Goal: Transaction & Acquisition: Subscribe to service/newsletter

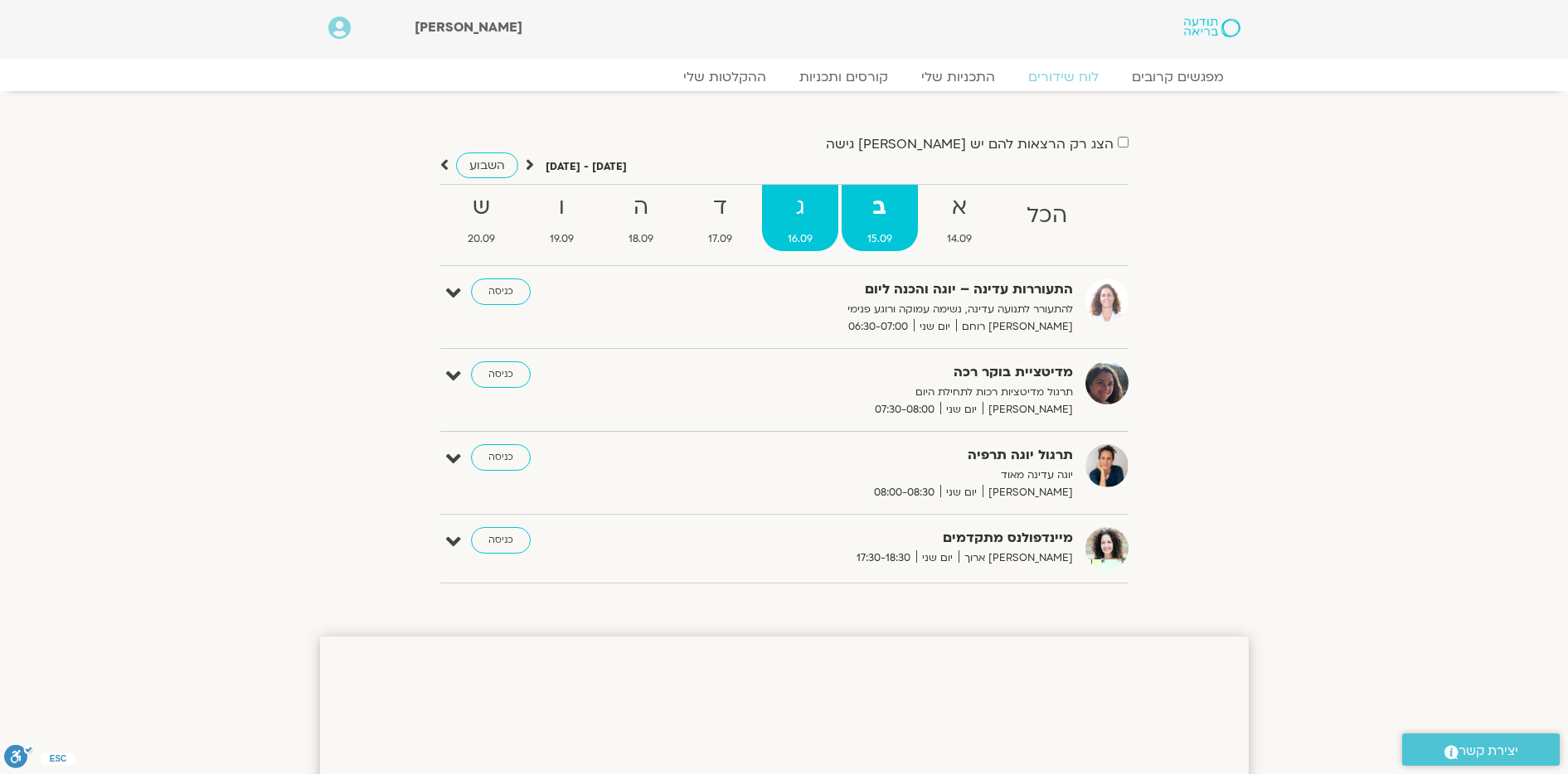
click at [803, 218] on strong "ג" at bounding box center [800, 207] width 76 height 37
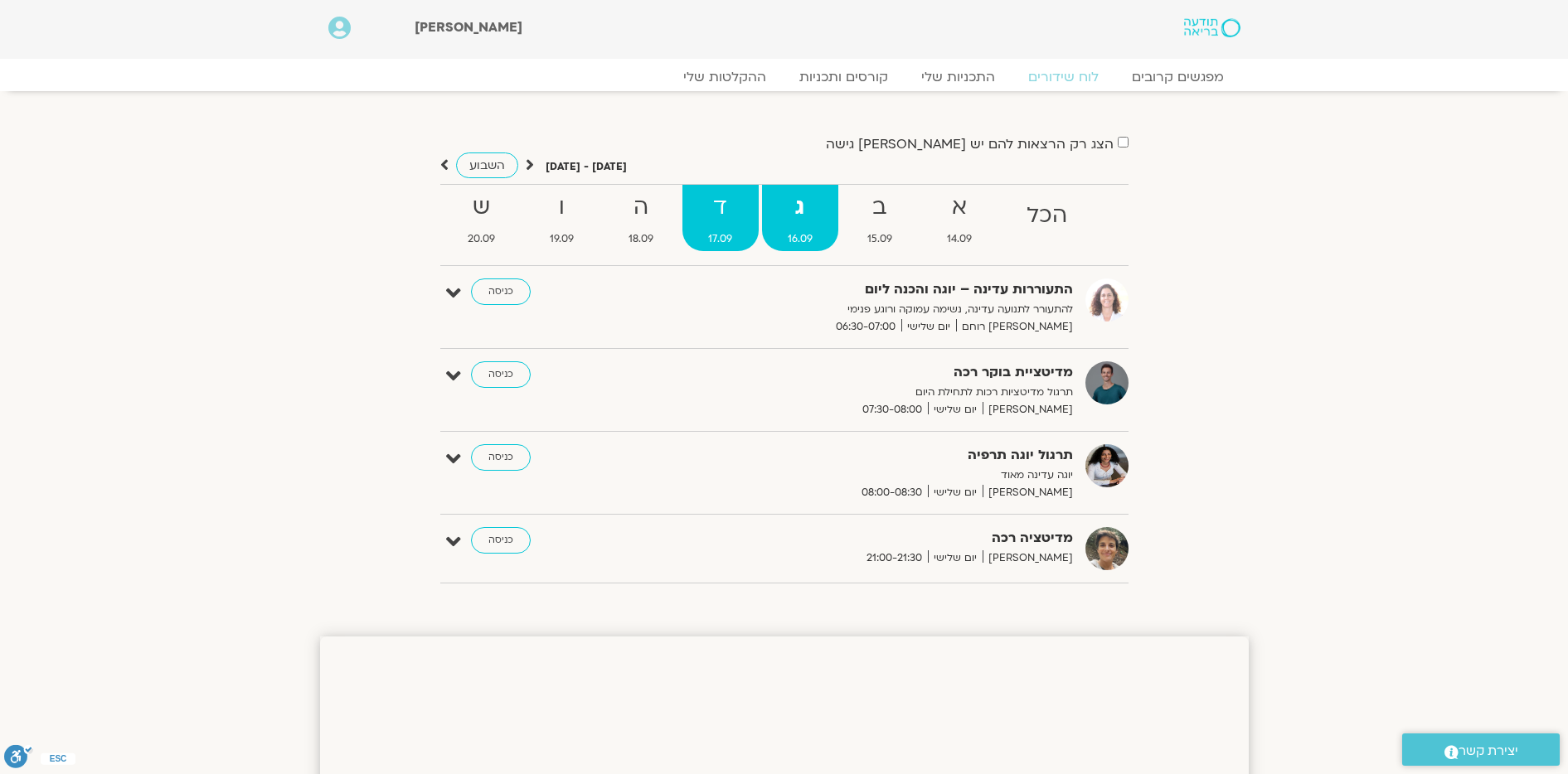
click at [724, 218] on strong "ד" at bounding box center [720, 207] width 75 height 37
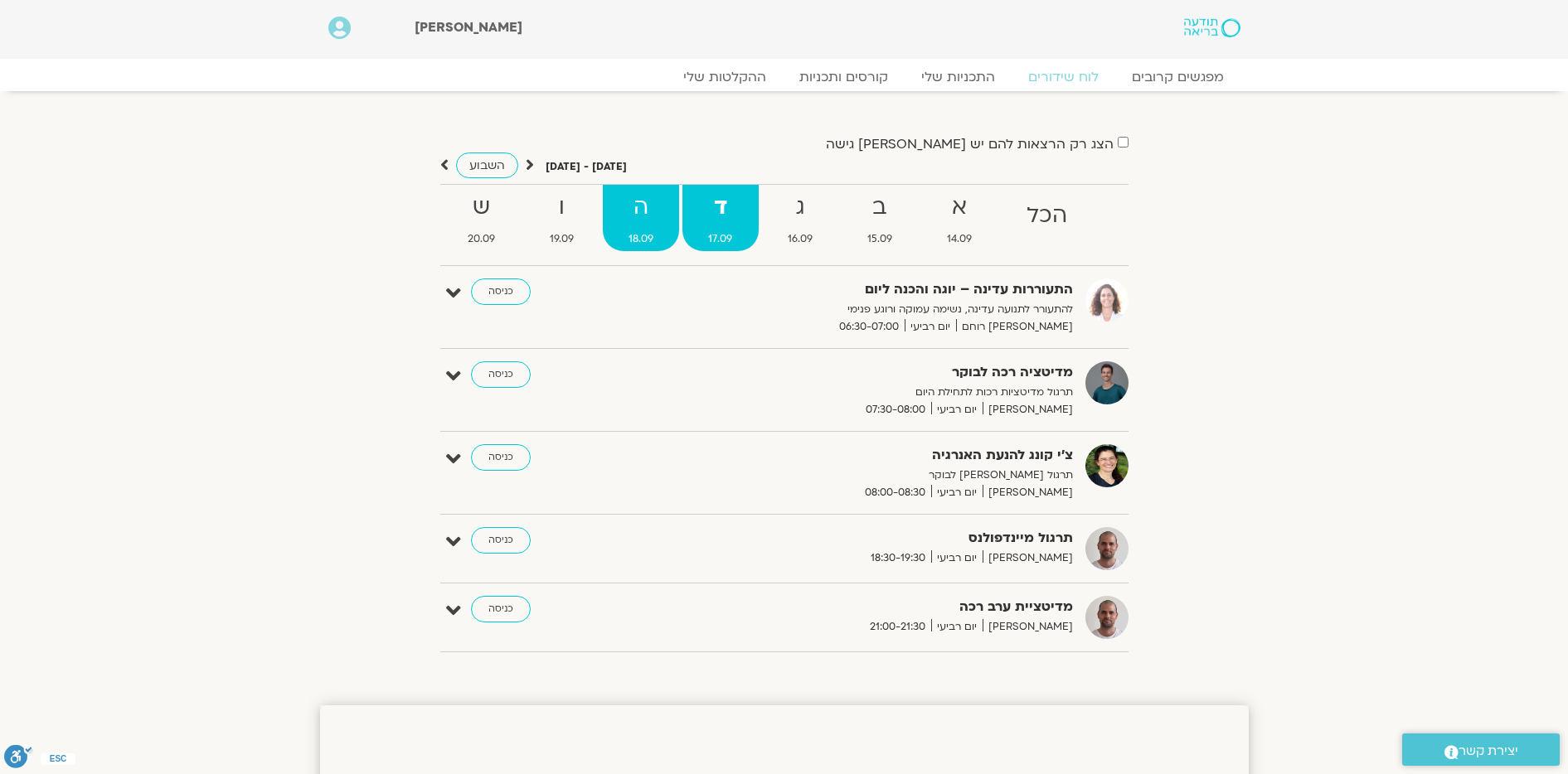
click at [654, 220] on strong "ה" at bounding box center [641, 207] width 76 height 37
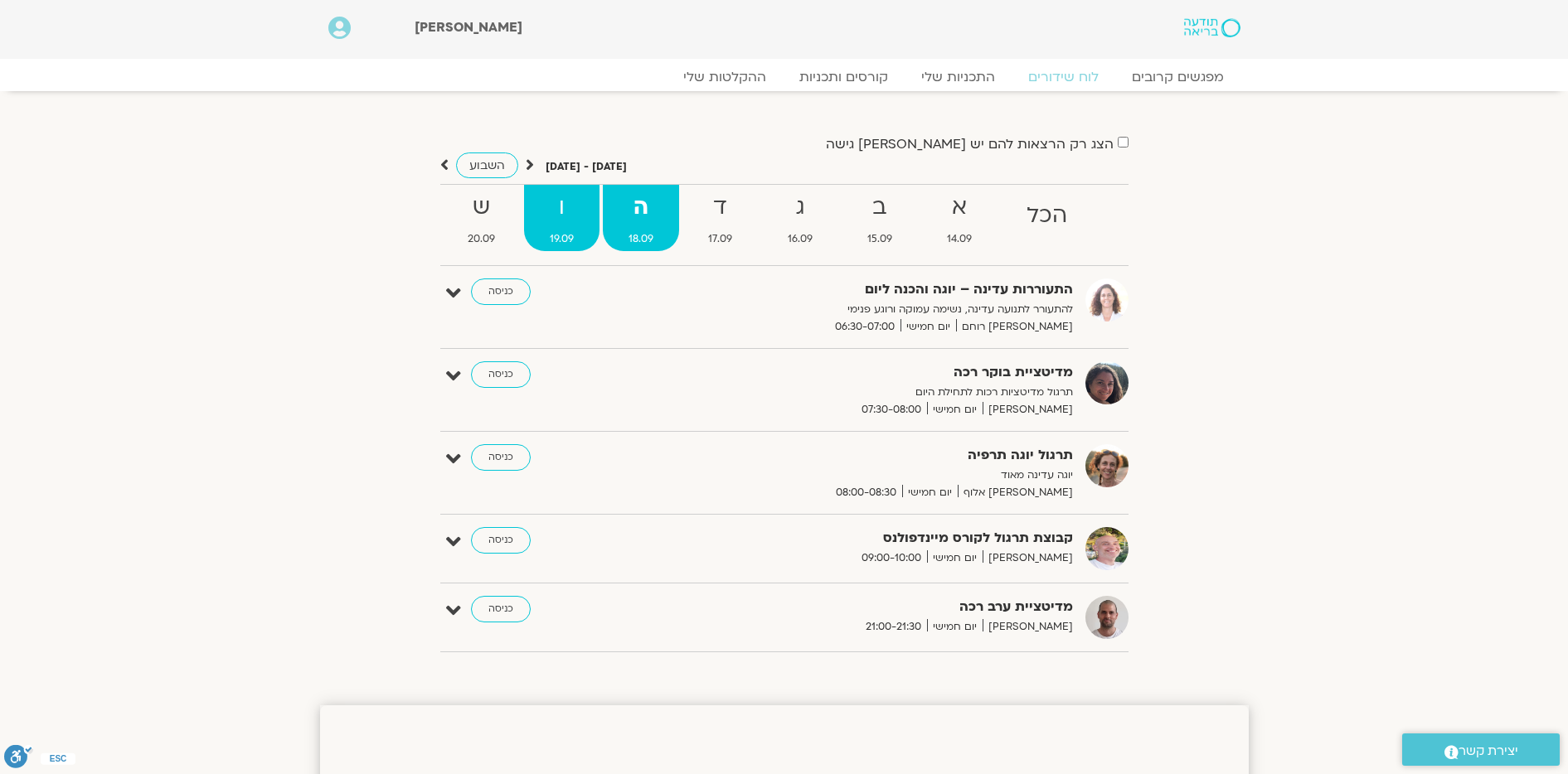
click at [589, 226] on link "ו 19.09" at bounding box center [561, 218] width 75 height 66
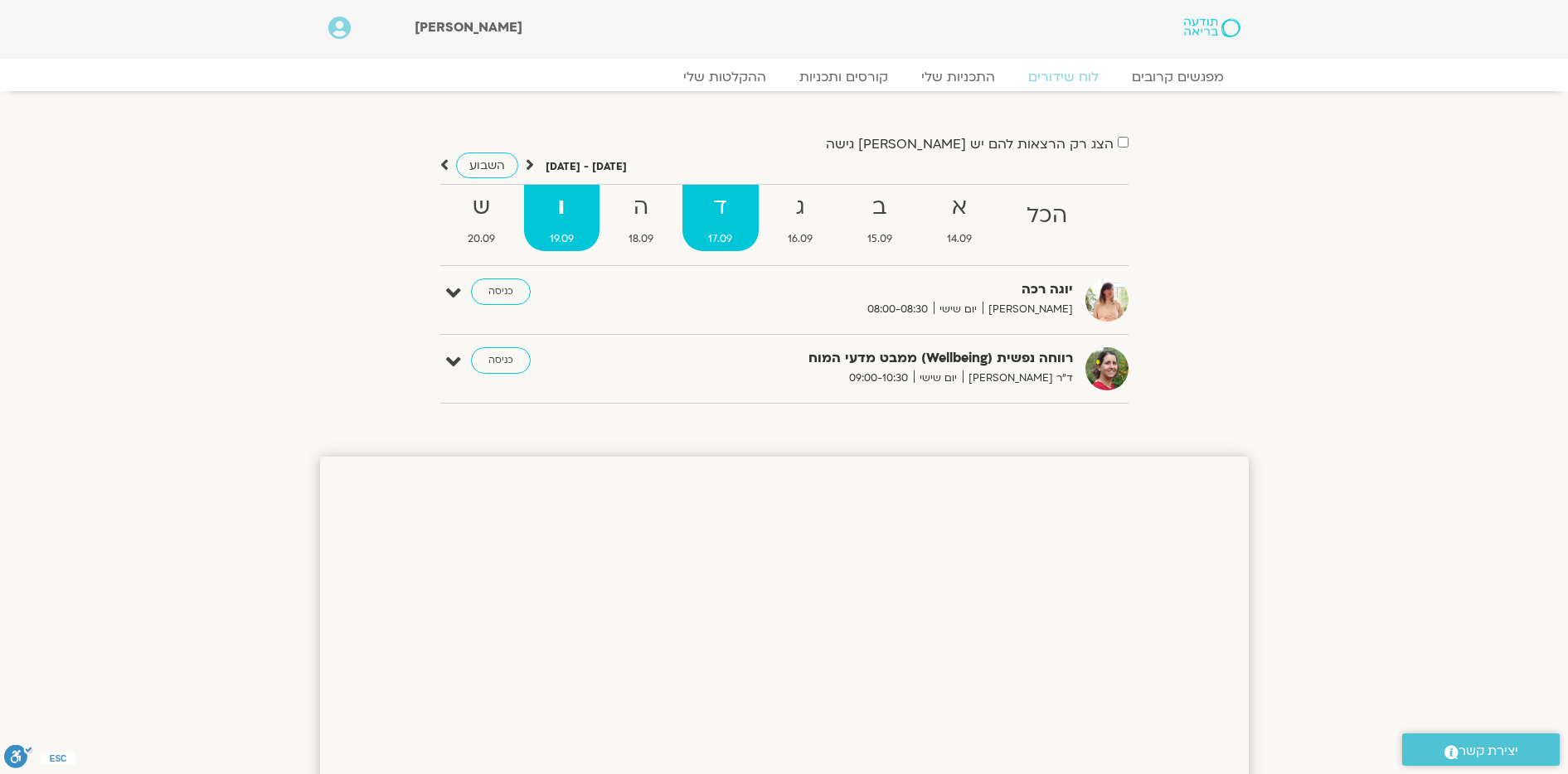
click at [741, 227] on link "ד 17.09" at bounding box center [720, 218] width 75 height 66
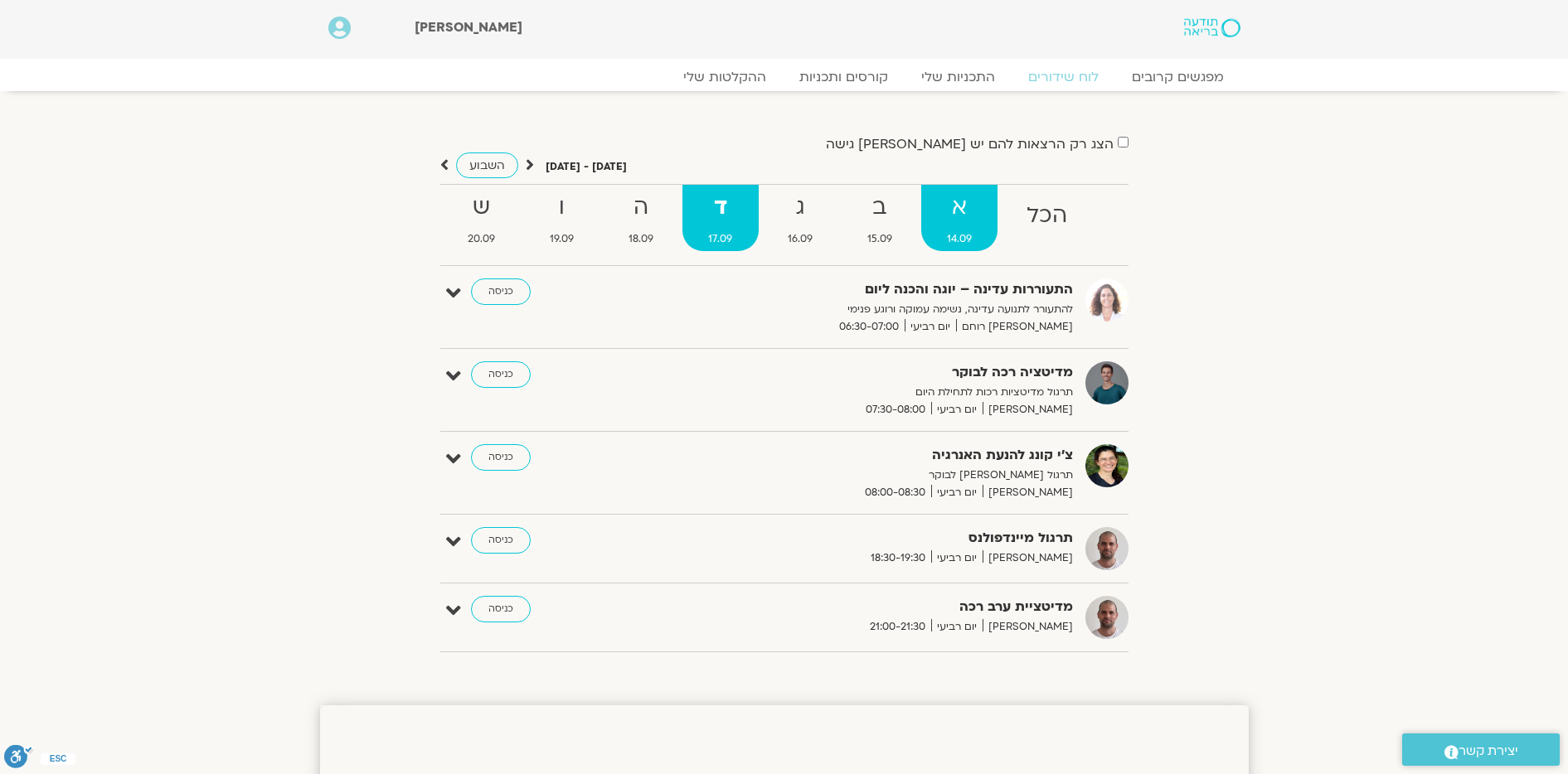
click at [954, 229] on link "א 14.09" at bounding box center [960, 218] width 76 height 66
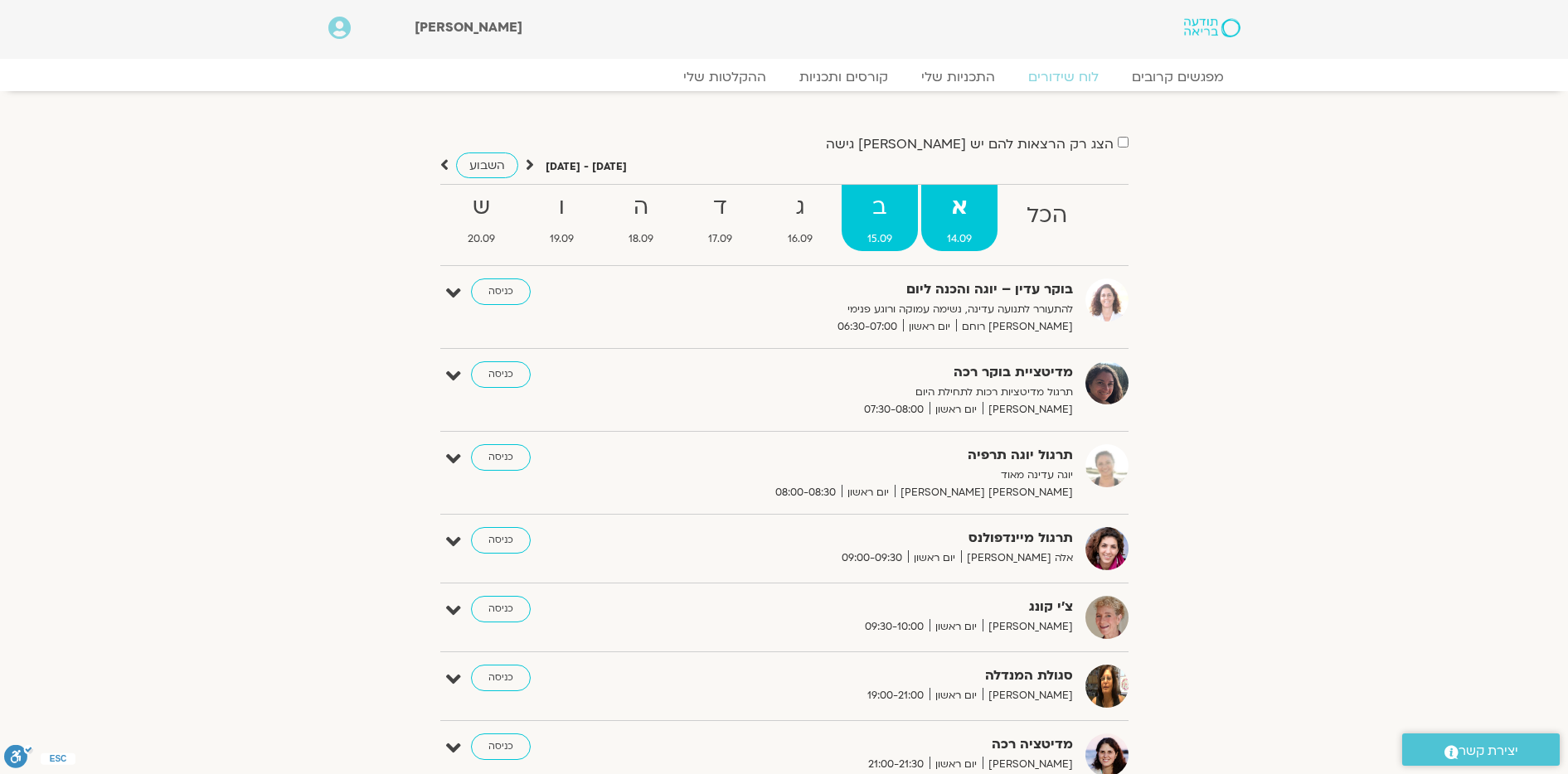
click at [895, 213] on strong "ב" at bounding box center [880, 207] width 76 height 37
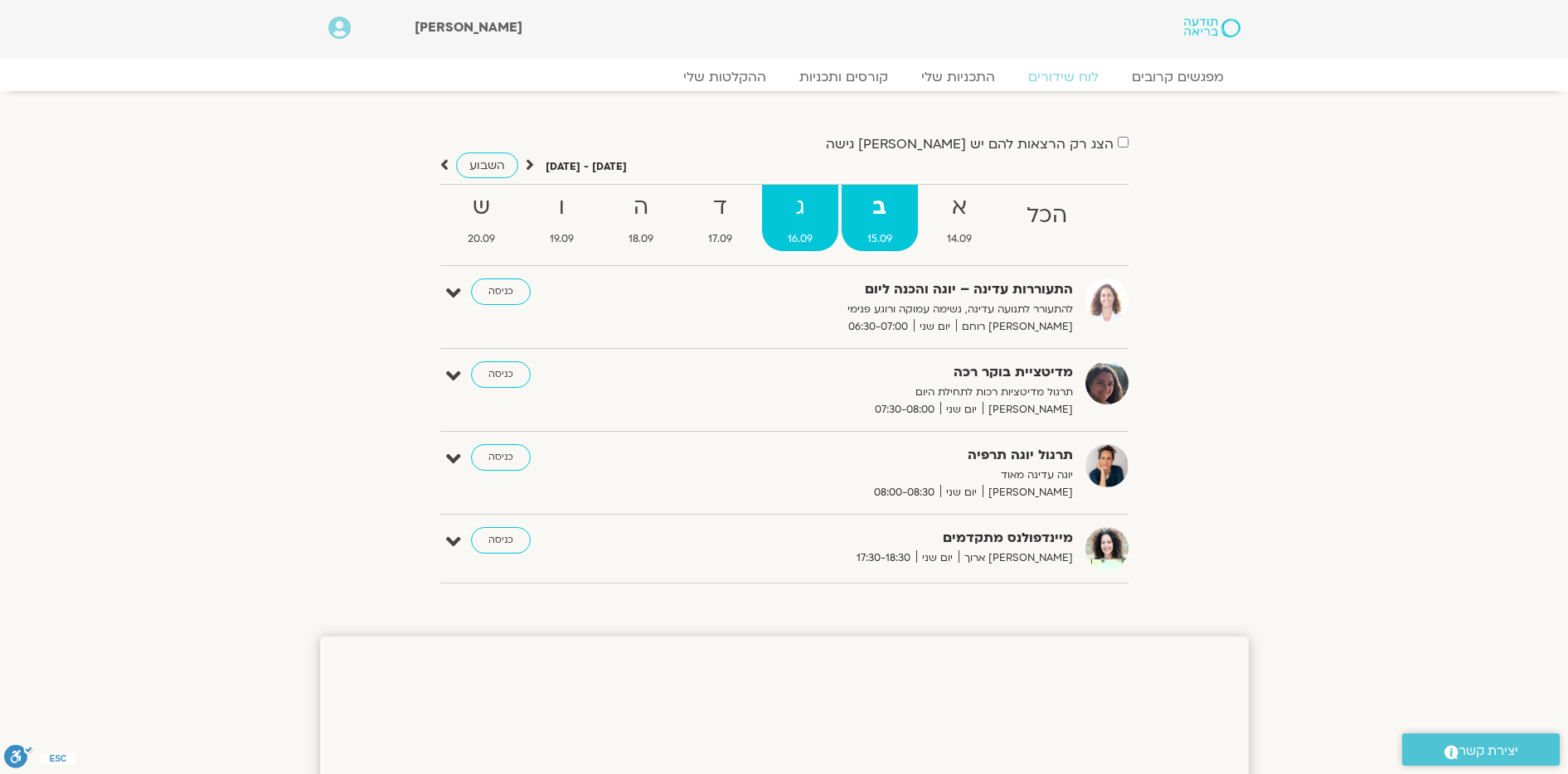
click at [806, 220] on strong "ג" at bounding box center [800, 207] width 76 height 37
click at [884, 219] on strong "ב" at bounding box center [880, 207] width 76 height 37
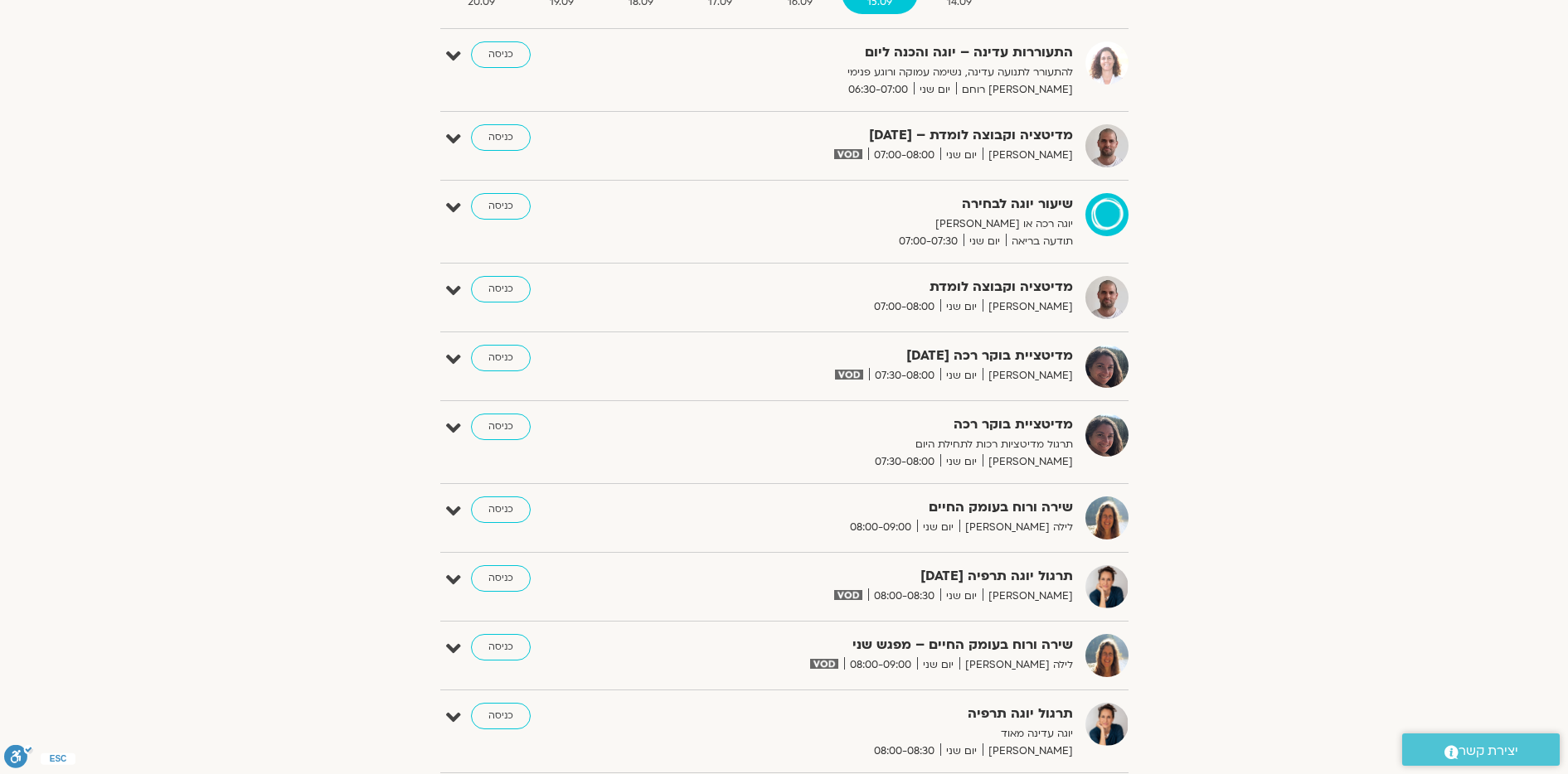
scroll to position [252, 0]
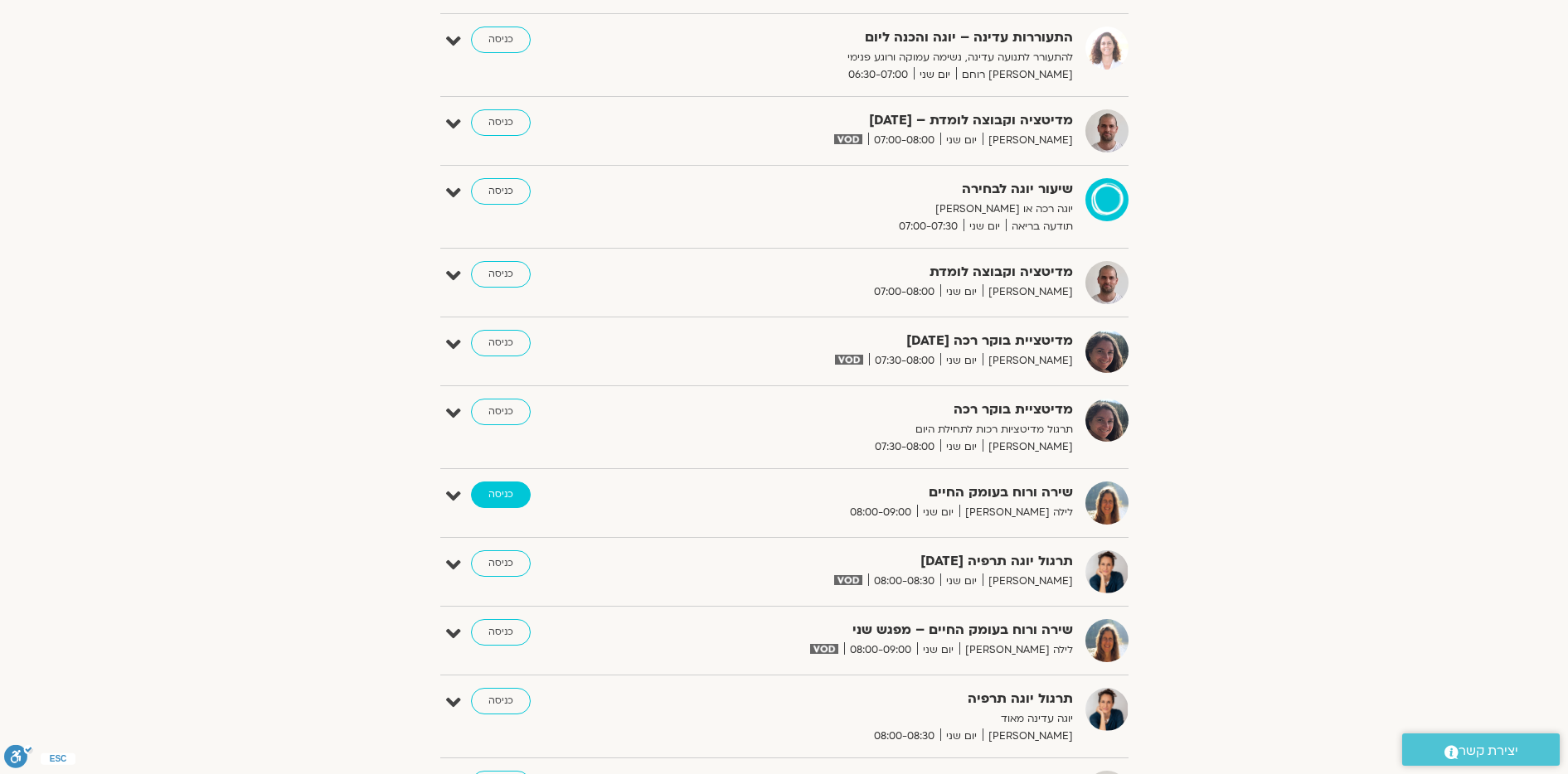
click at [511, 488] on link "כניסה" at bounding box center [501, 495] width 60 height 26
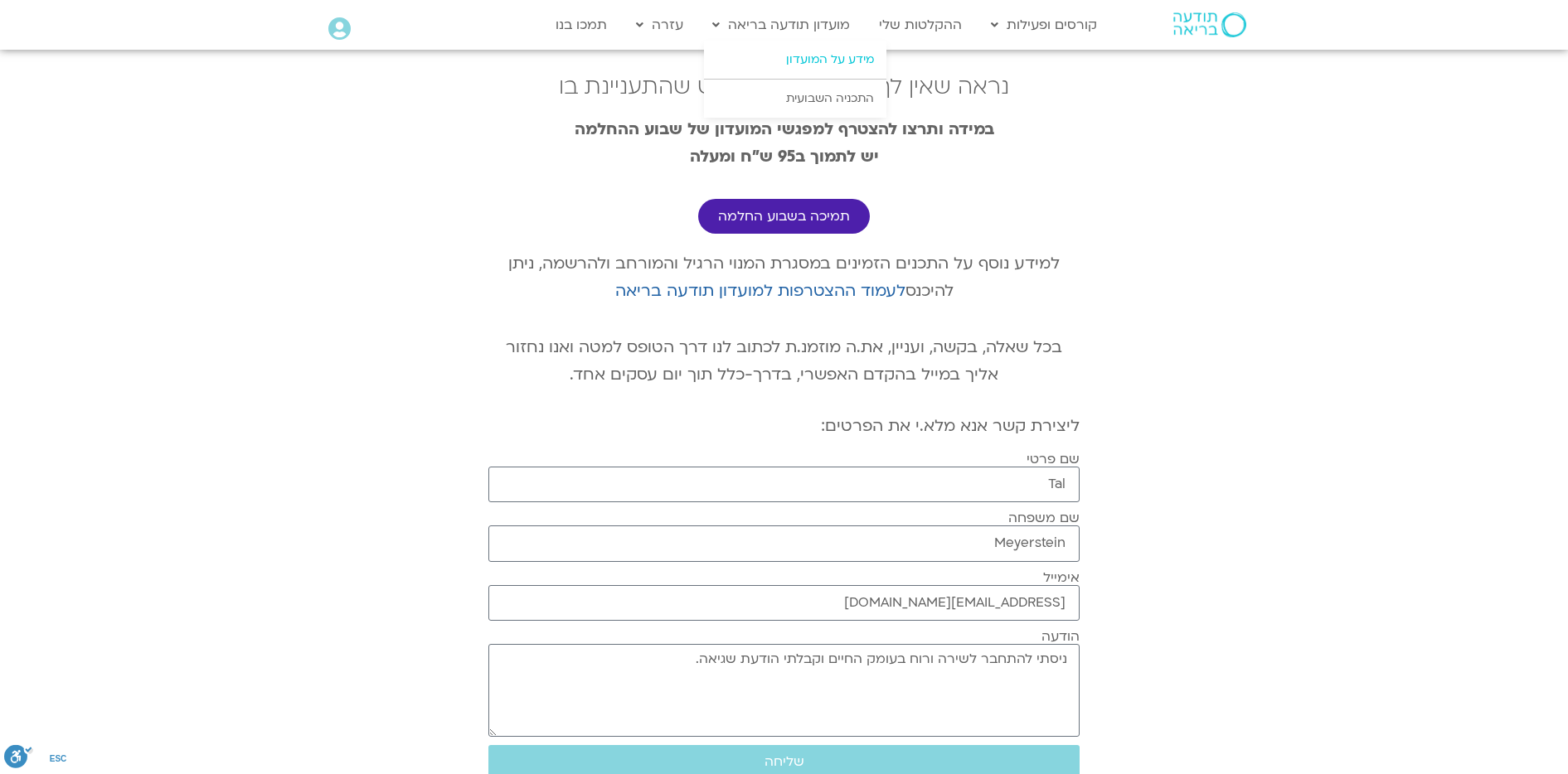
click at [808, 59] on link "מידע על המועדון" at bounding box center [794, 60] width 182 height 38
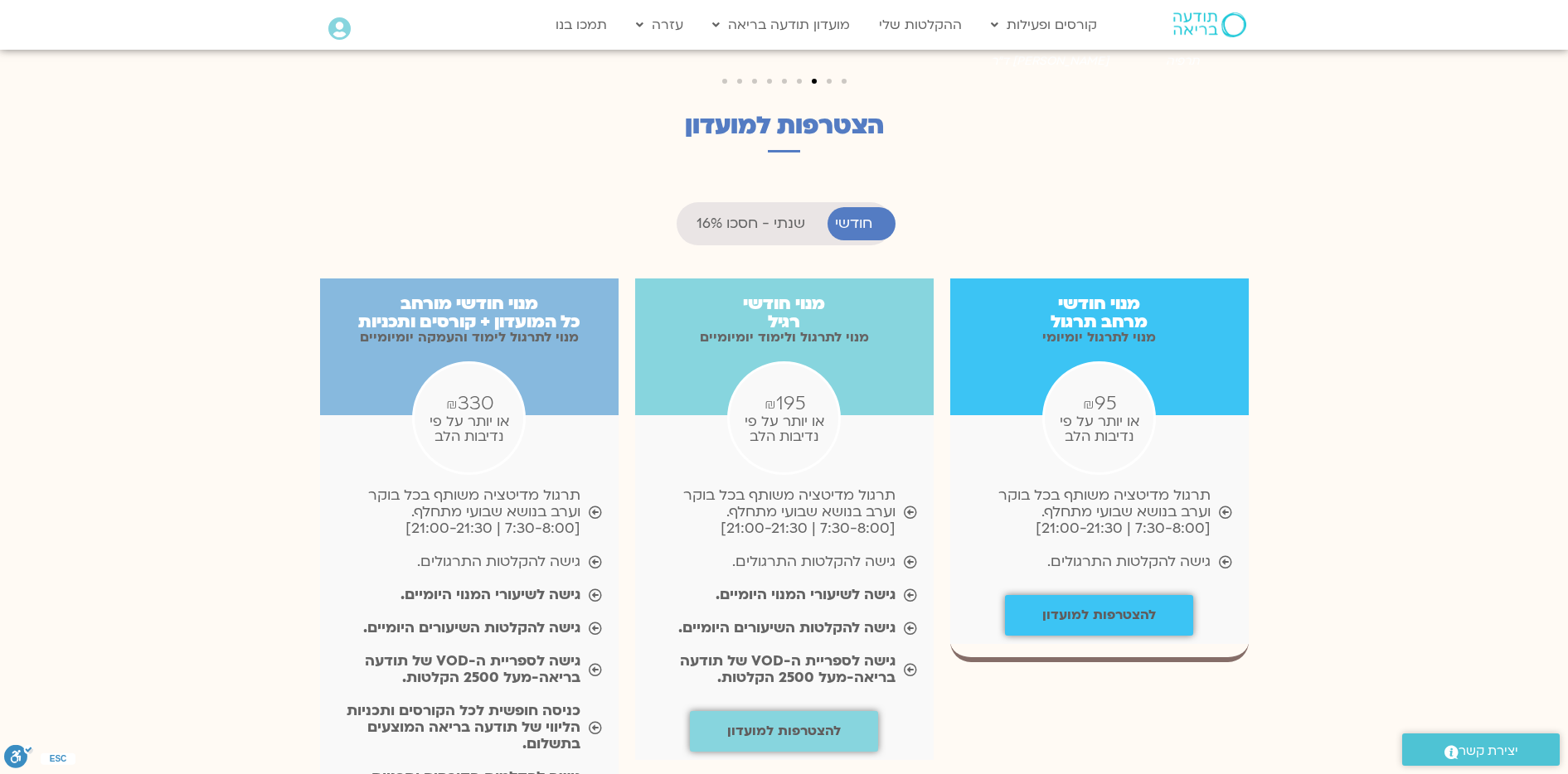
scroll to position [1565, 0]
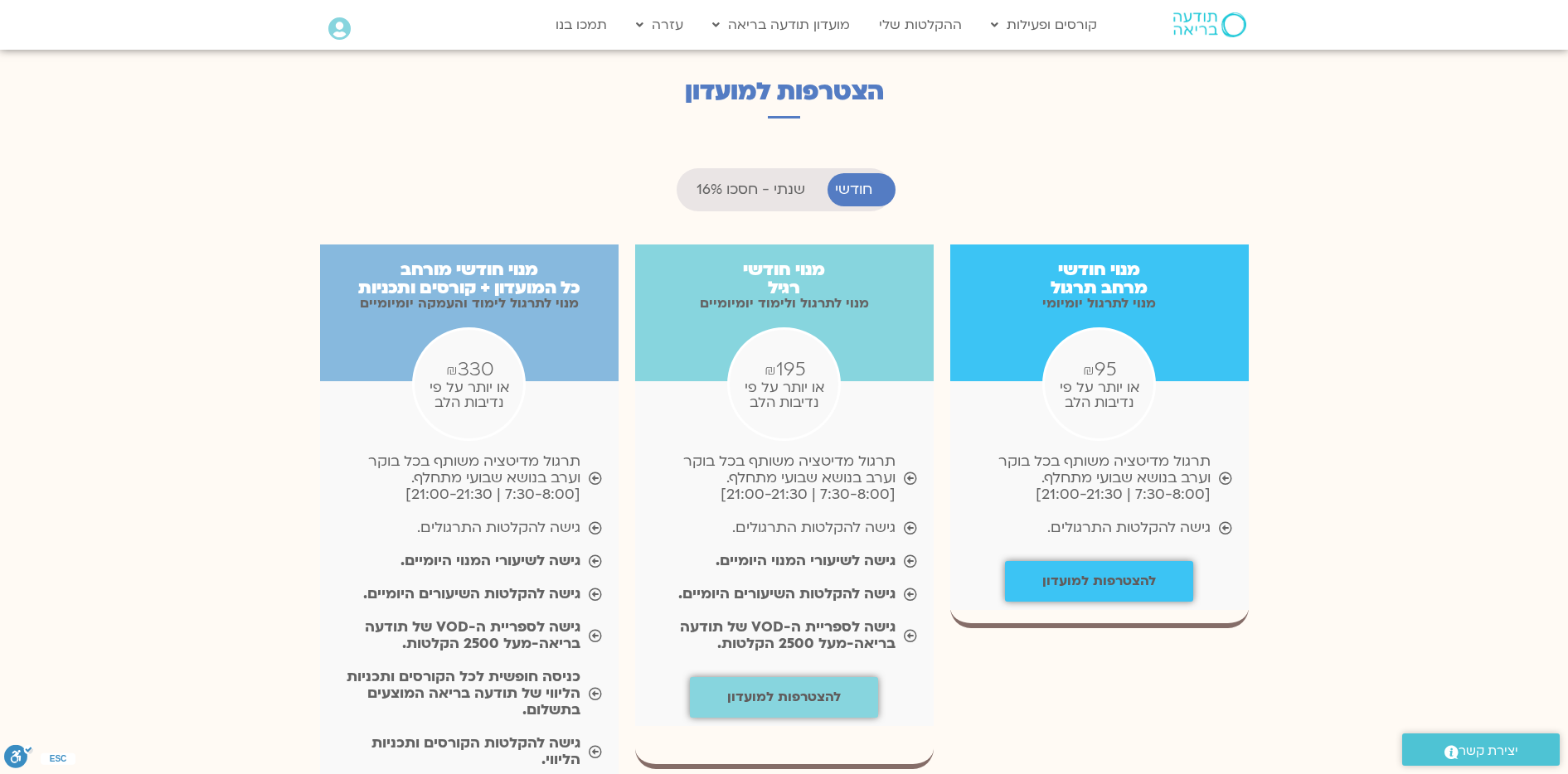
click at [785, 181] on span "שנתי - חסכו 16%" at bounding box center [751, 190] width 109 height 16
click at [861, 181] on span "חודשי" at bounding box center [853, 190] width 37 height 16
click at [774, 688] on b "להצטרפות למועדון" at bounding box center [784, 697] width 113 height 18
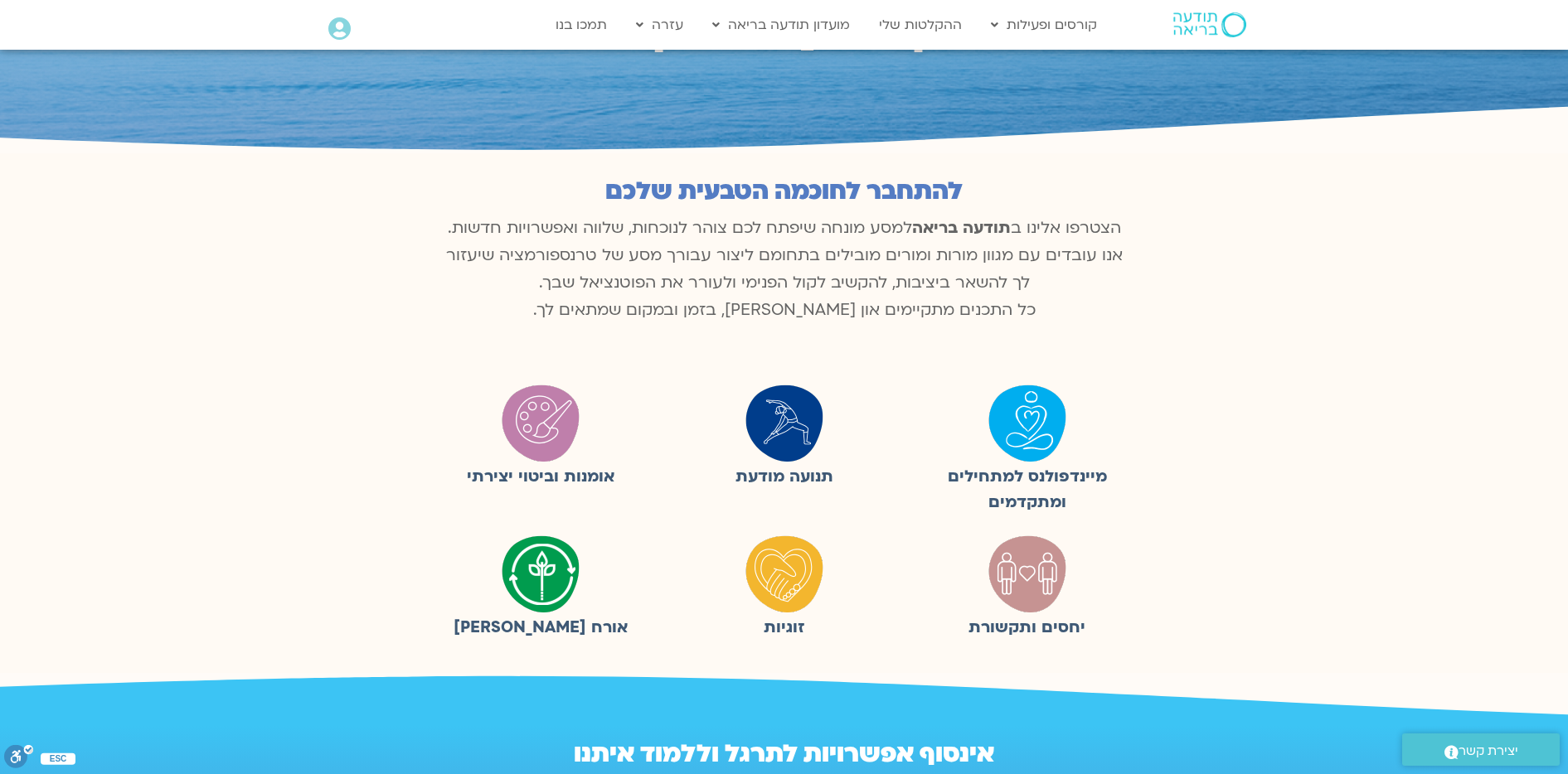
scroll to position [0, 0]
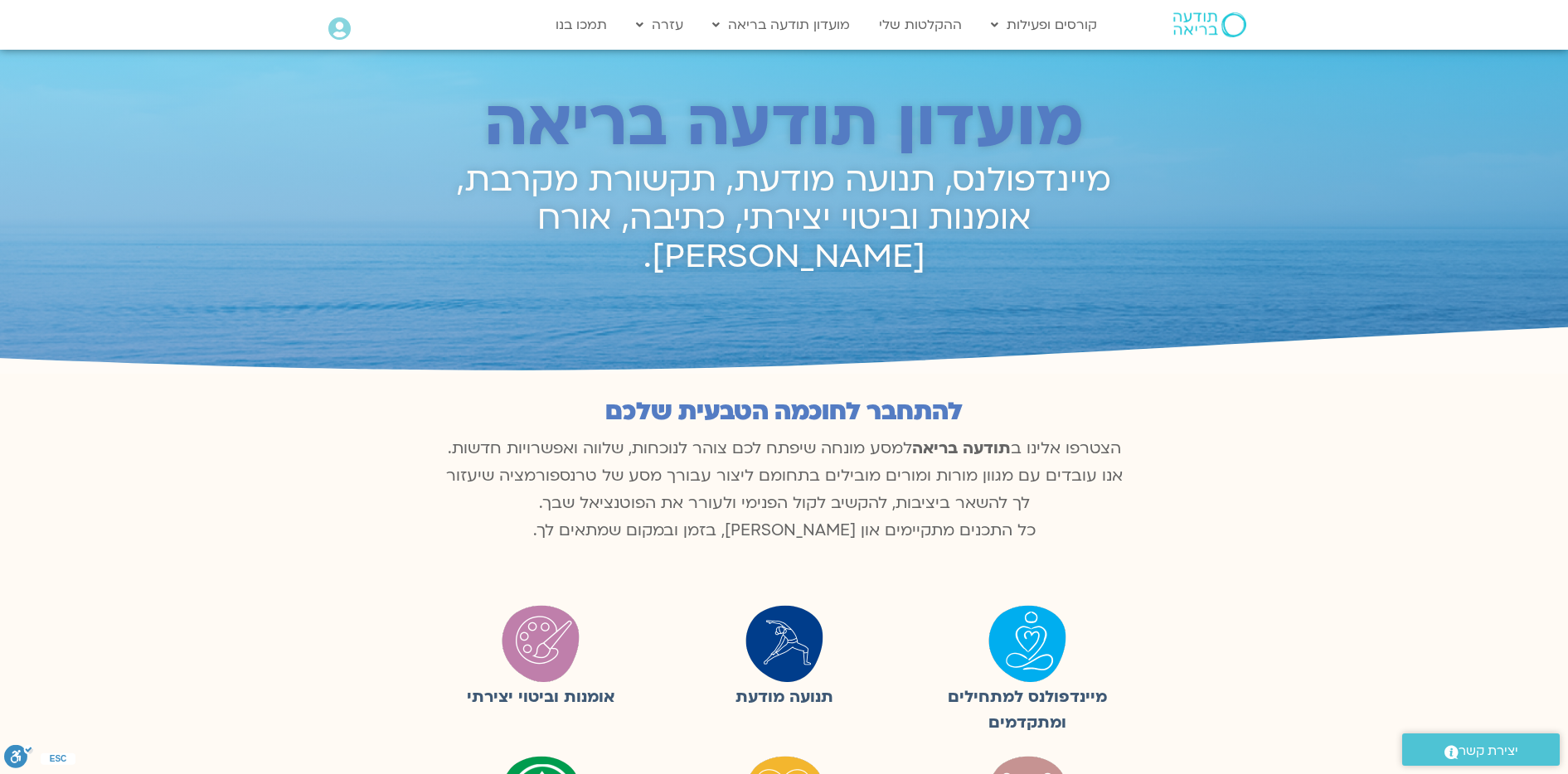
click at [340, 29] on icon at bounding box center [340, 29] width 23 height 24
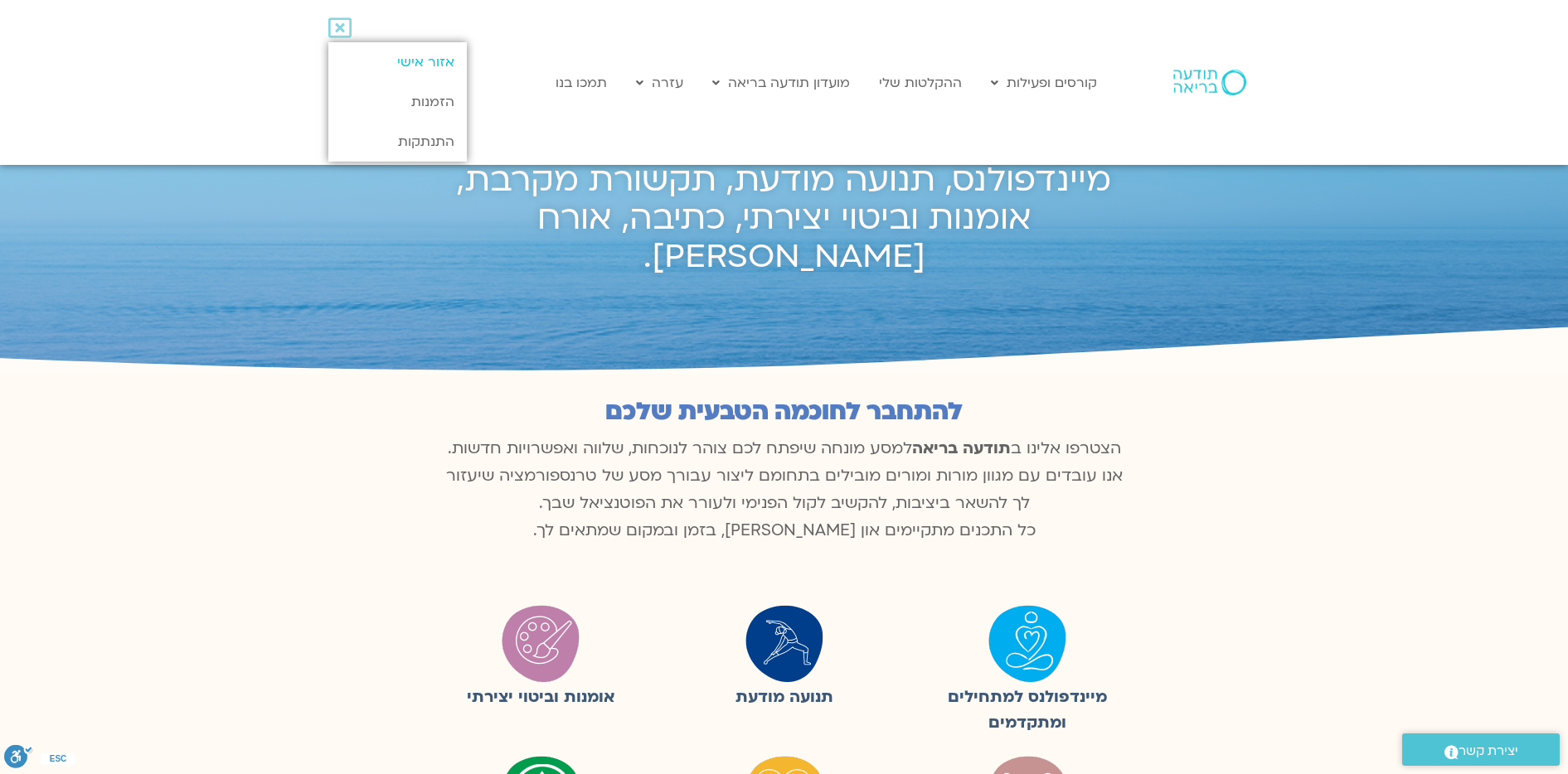
click at [403, 61] on link "אזור אישי" at bounding box center [398, 63] width 139 height 40
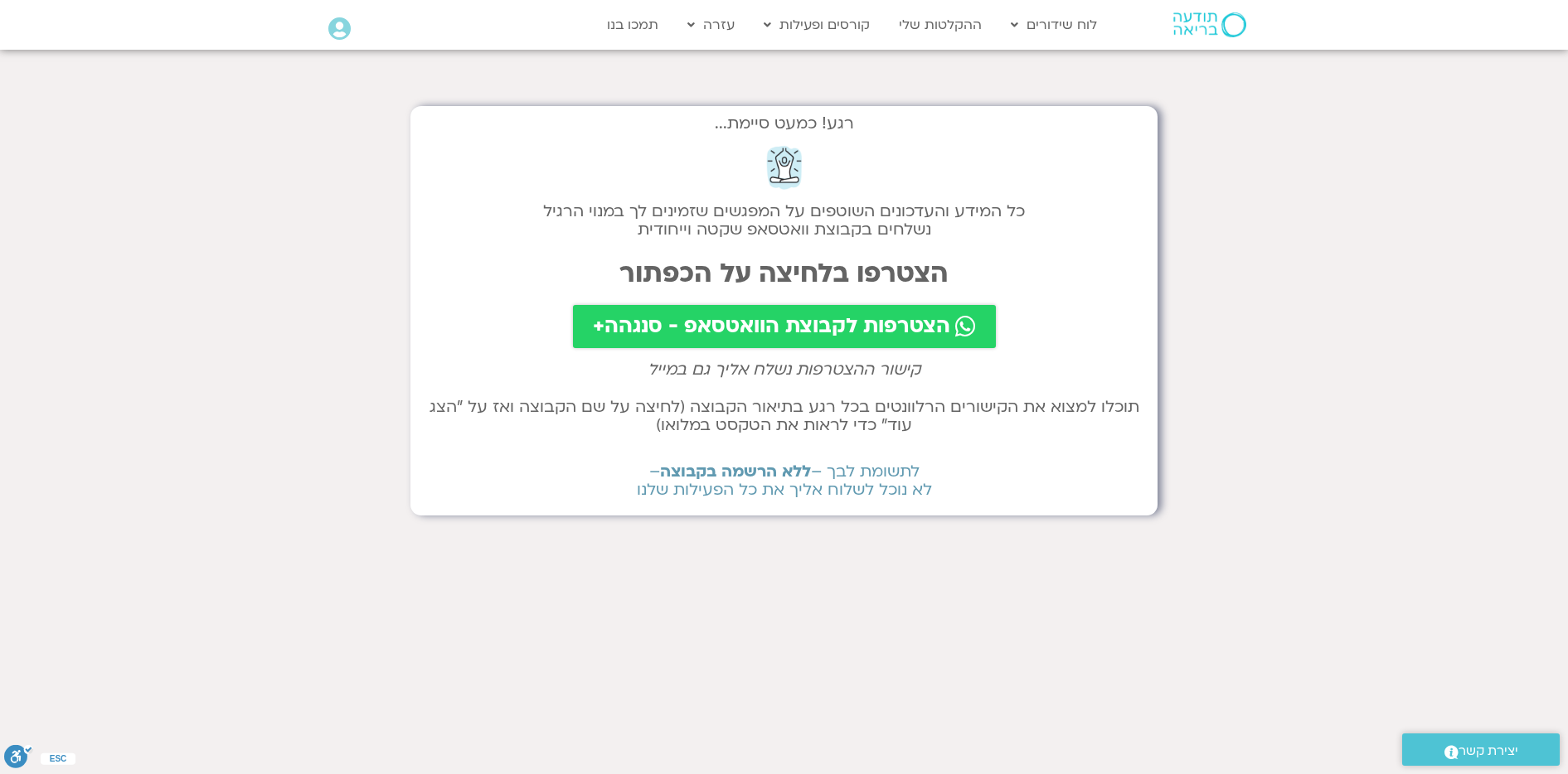
click at [823, 333] on span "הצטרפות לקבוצת הוואטסאפ - סנגהה+" at bounding box center [772, 327] width 358 height 24
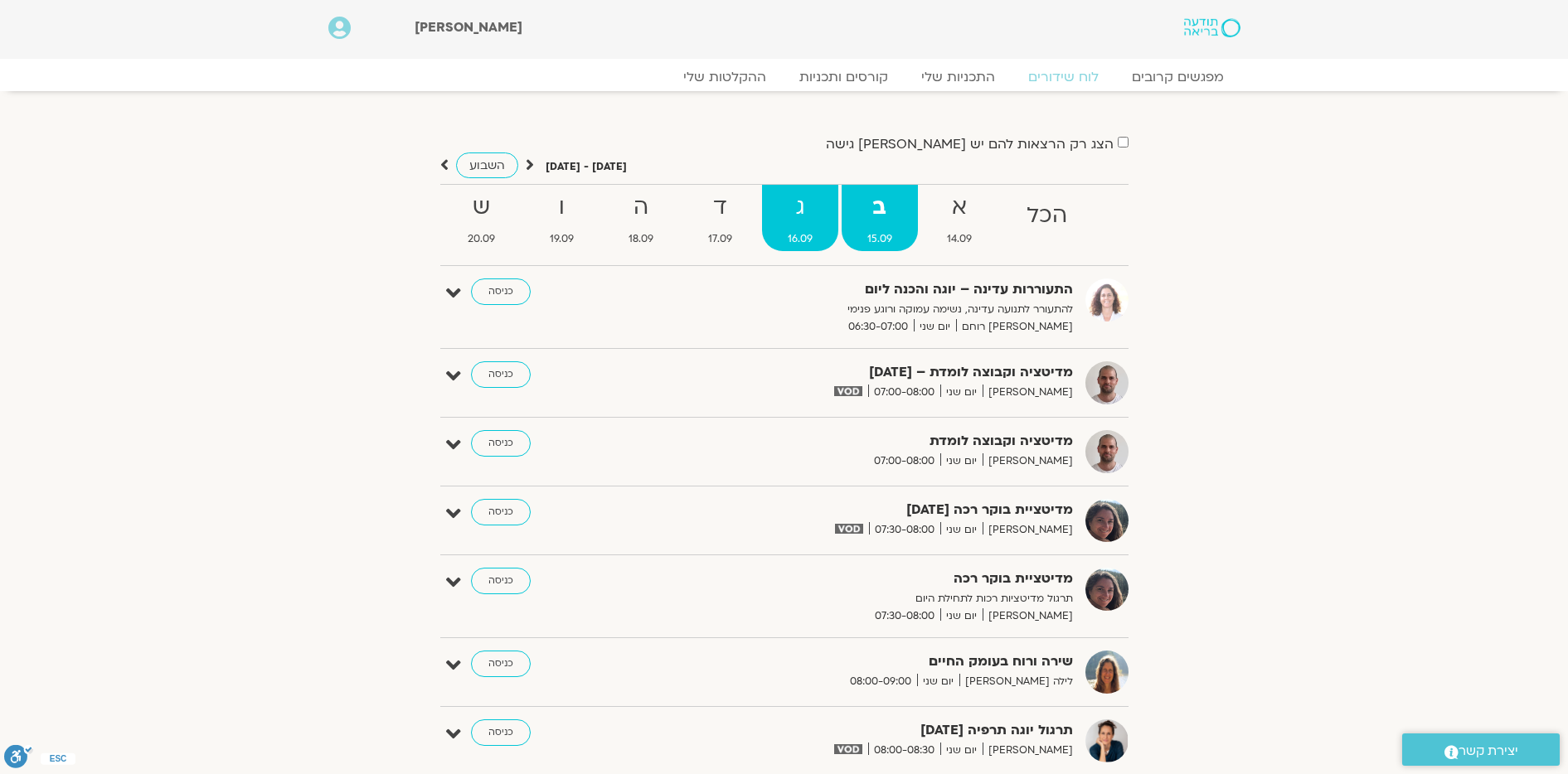
click at [804, 215] on strong "ג" at bounding box center [800, 207] width 76 height 37
